Goal: Find specific page/section: Find specific page/section

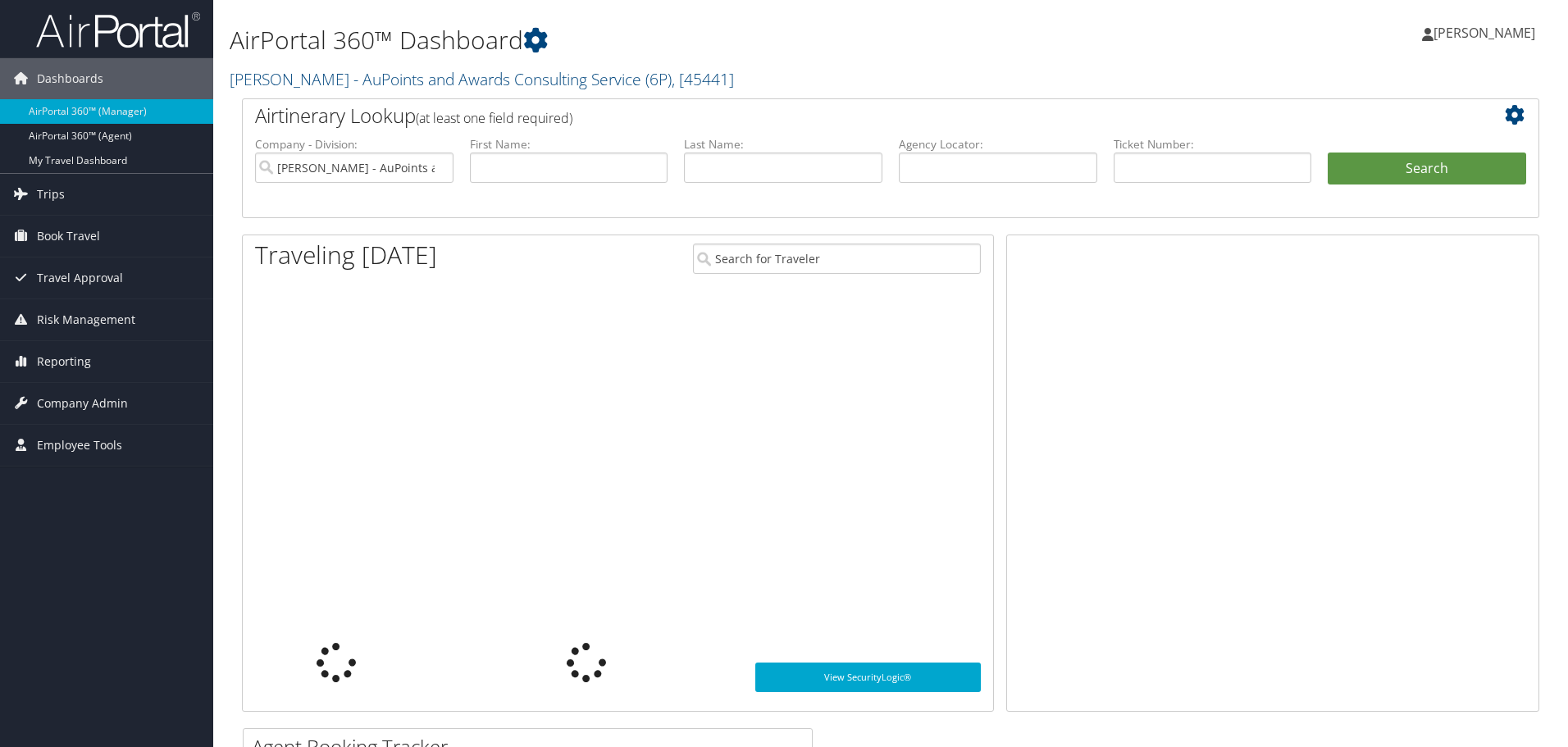
click at [67, 143] on link "AirPortal 360™ (Agent)" at bounding box center [106, 136] width 214 height 25
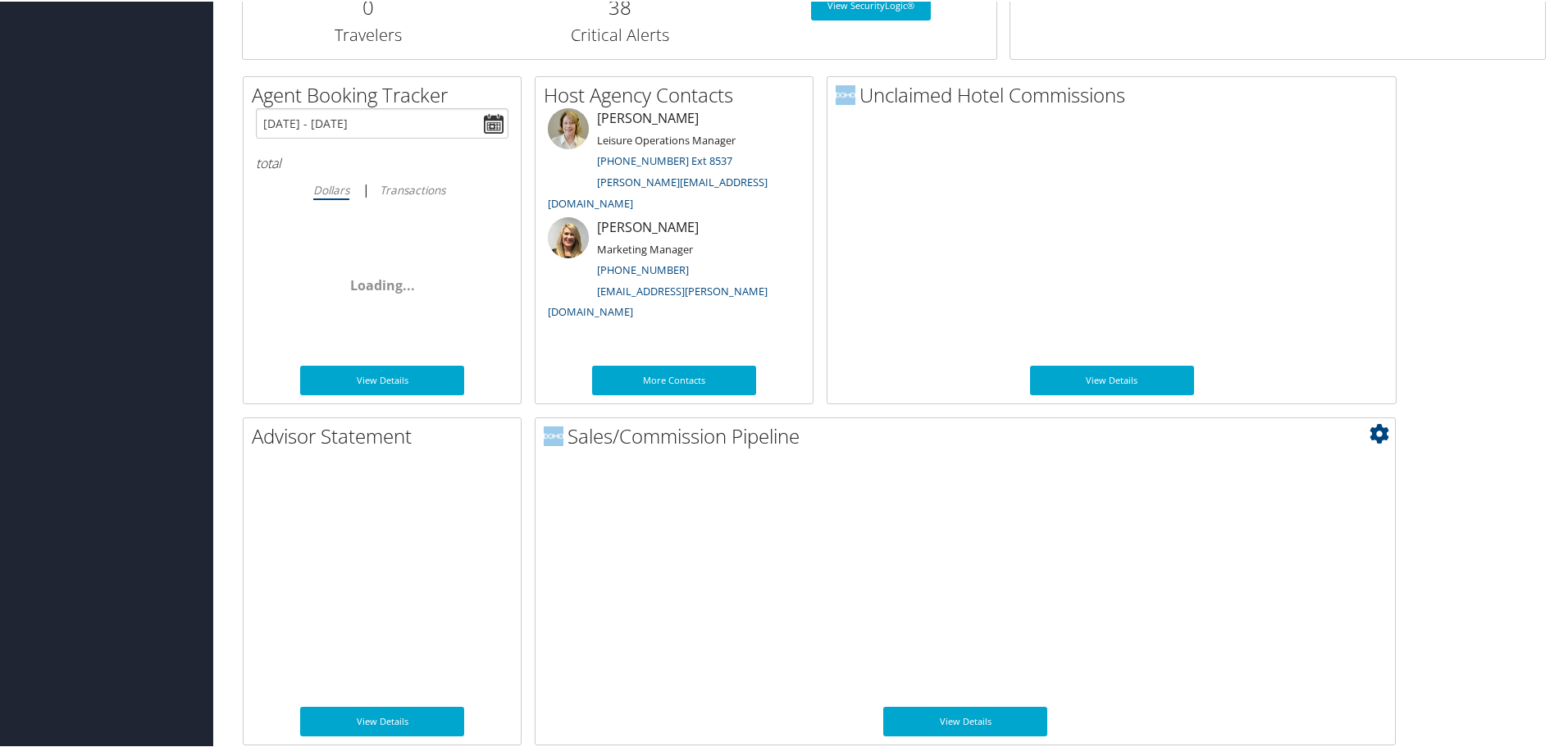
scroll to position [799, 0]
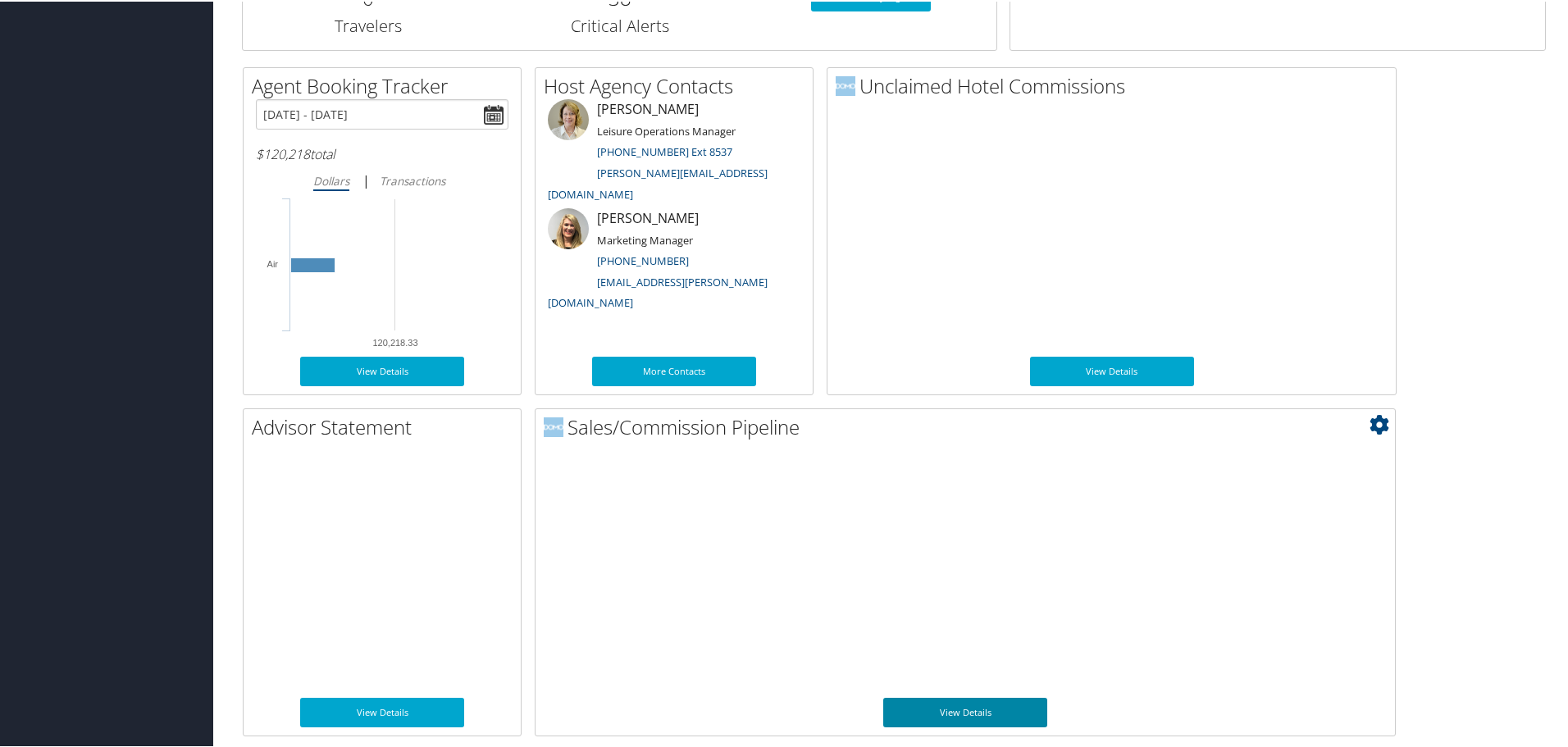
click at [950, 716] on link "View Details" at bounding box center [965, 711] width 164 height 30
